Goal: Information Seeking & Learning: Check status

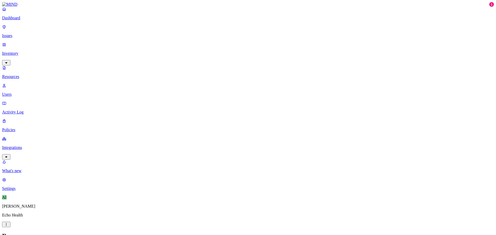
drag, startPoint x: 20, startPoint y: 56, endPoint x: 22, endPoint y: 62, distance: 6.9
click at [20, 83] on link "Users" at bounding box center [248, 90] width 492 height 14
click at [29, 74] on p "Resources" at bounding box center [248, 76] width 492 height 5
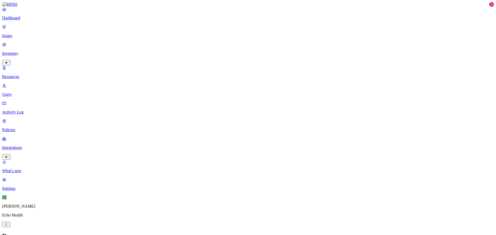
click at [24, 110] on p "Activity Log" at bounding box center [248, 112] width 492 height 5
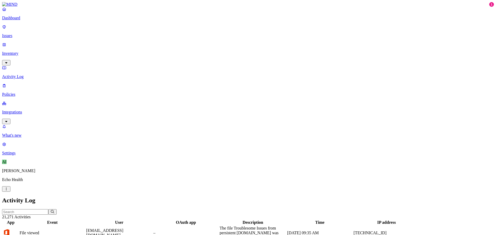
scroll to position [129, 0]
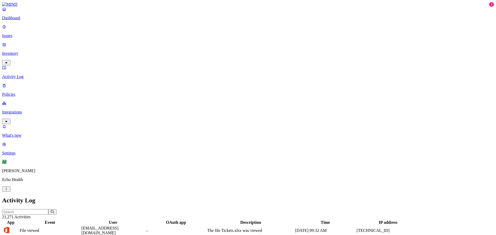
scroll to position [0, 0]
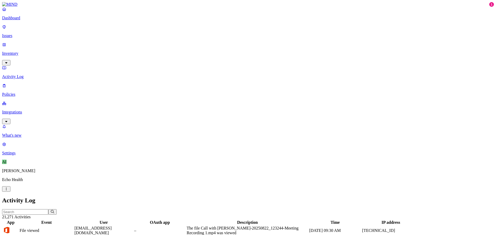
scroll to position [129, 0]
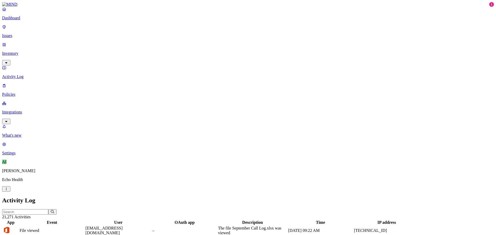
scroll to position [0, 0]
click at [37, 110] on p "Integrations" at bounding box center [248, 112] width 492 height 5
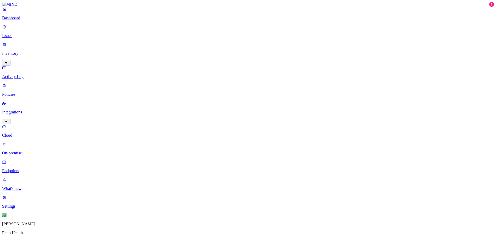
click at [32, 142] on link "On-premise" at bounding box center [248, 149] width 492 height 14
click at [32, 133] on p "Cloud" at bounding box center [248, 135] width 492 height 5
click at [33, 169] on p "Endpoints" at bounding box center [248, 171] width 492 height 5
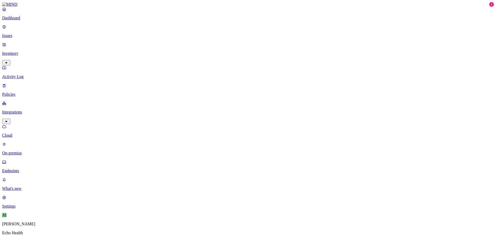
click at [22, 20] on p "Dashboard" at bounding box center [248, 18] width 492 height 5
